Goal: Answer question/provide support: Share knowledge or assist other users

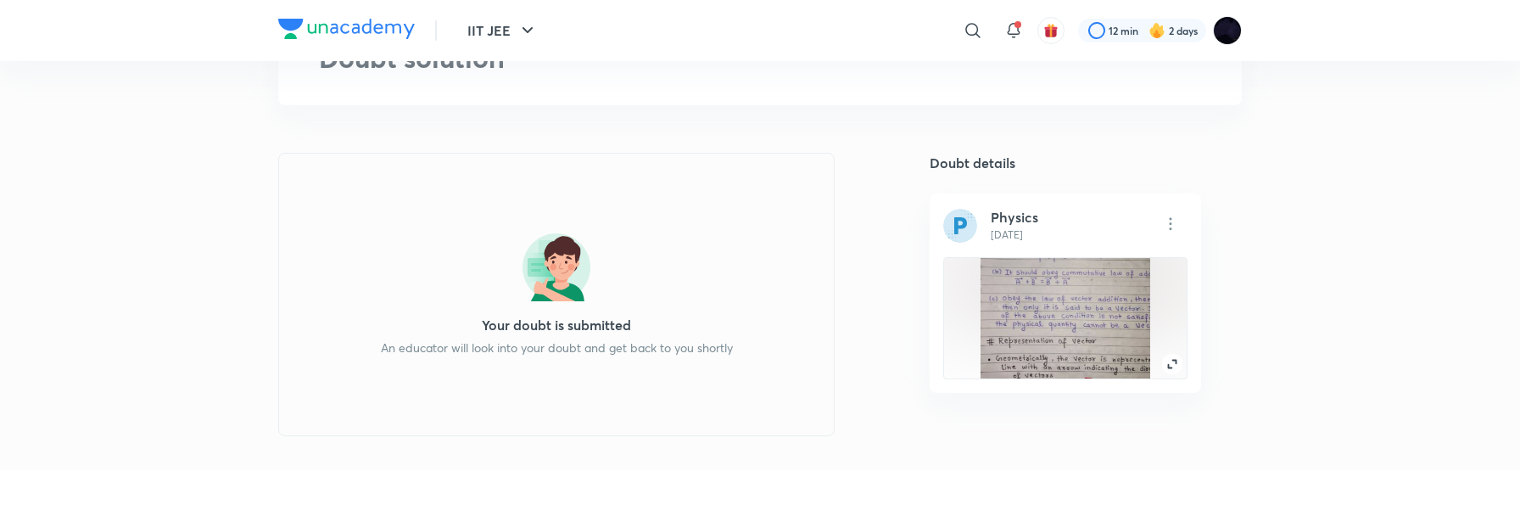
scroll to position [127, 0]
click at [1175, 215] on img at bounding box center [1171, 222] width 34 height 34
click at [883, 224] on div at bounding box center [760, 252] width 1520 height 505
